Goal: Transaction & Acquisition: Book appointment/travel/reservation

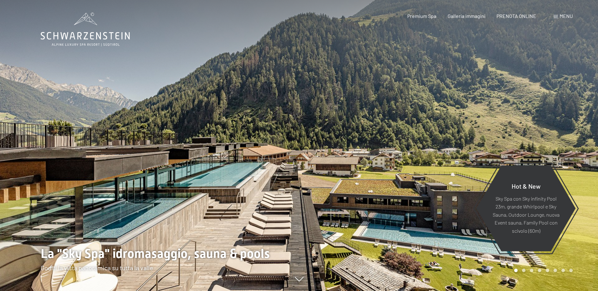
click at [556, 16] on span at bounding box center [556, 16] width 4 height 3
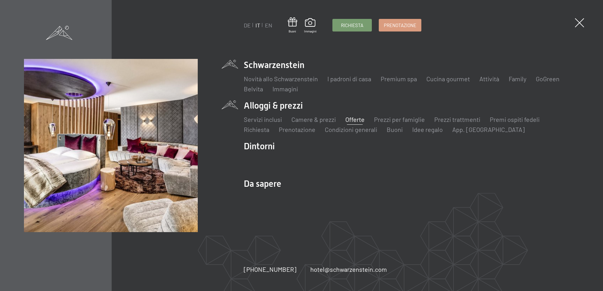
click at [357, 118] on link "Offerte" at bounding box center [354, 120] width 19 height 8
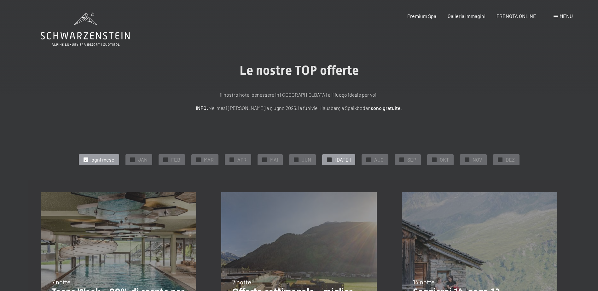
click at [331, 160] on div at bounding box center [329, 160] width 5 height 5
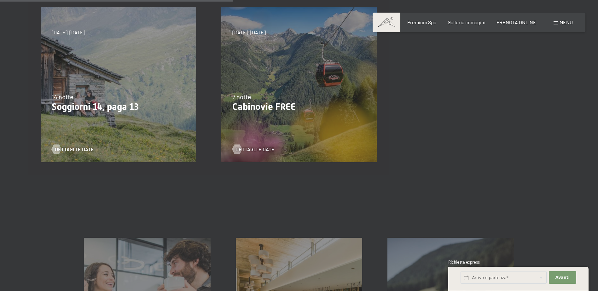
scroll to position [221, 0]
